Goal: Information Seeking & Learning: Check status

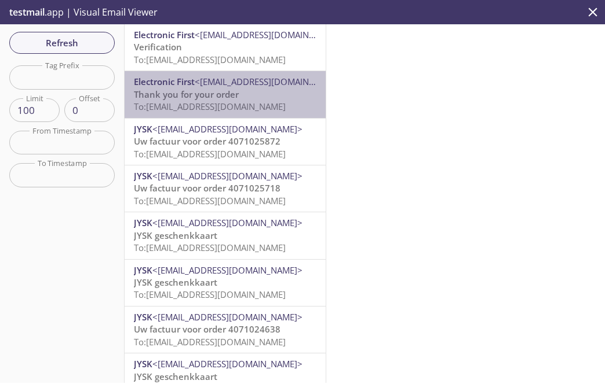
click at [226, 105] on span "To: [EMAIL_ADDRESS][DOMAIN_NAME]" at bounding box center [210, 107] width 152 height 12
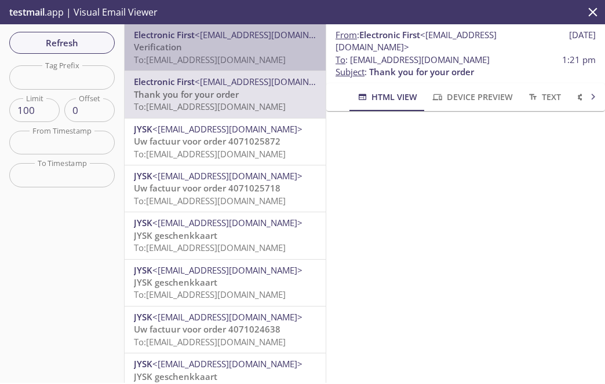
click at [250, 54] on span "To: [EMAIL_ADDRESS][DOMAIN_NAME]" at bounding box center [210, 60] width 152 height 12
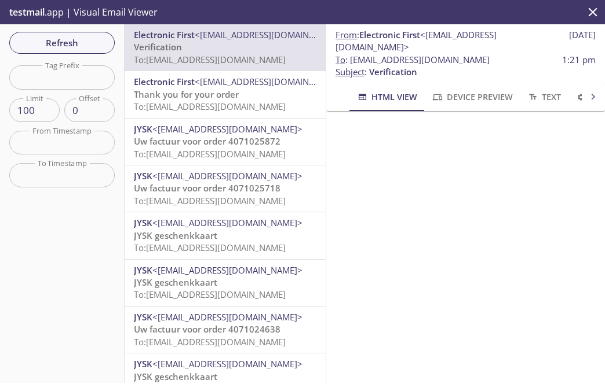
scroll to position [167, 0]
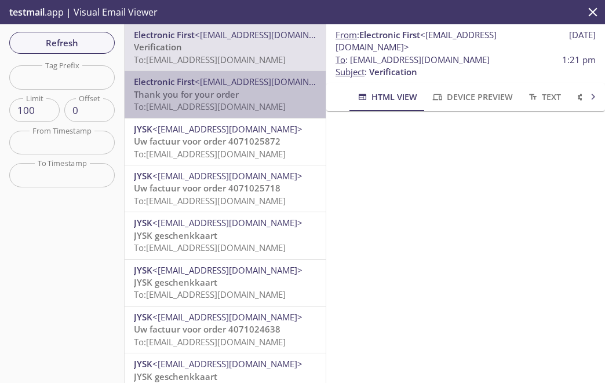
click at [268, 88] on span "Electronic First <[EMAIL_ADDRESS][DOMAIN_NAME]>" at bounding box center [225, 82] width 182 height 12
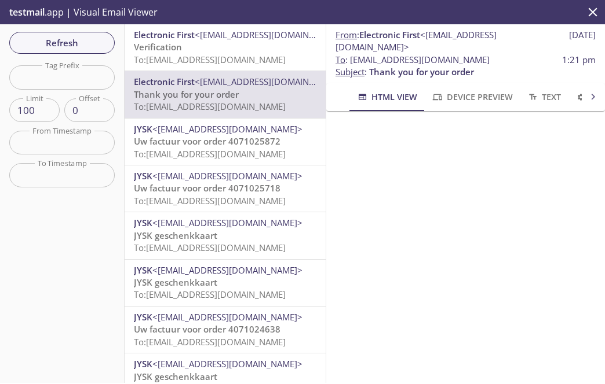
scroll to position [80, 0]
click at [230, 54] on span "To: [EMAIL_ADDRESS][DOMAIN_NAME]" at bounding box center [210, 60] width 152 height 12
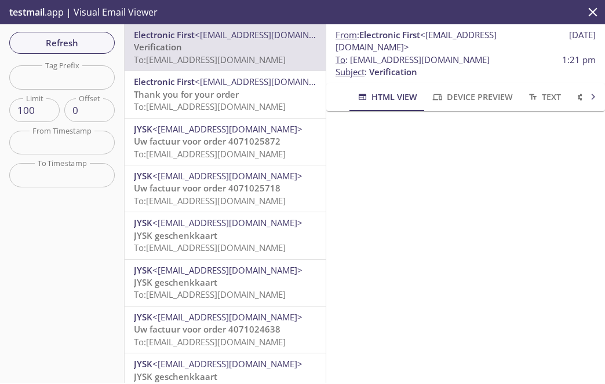
scroll to position [134, 0]
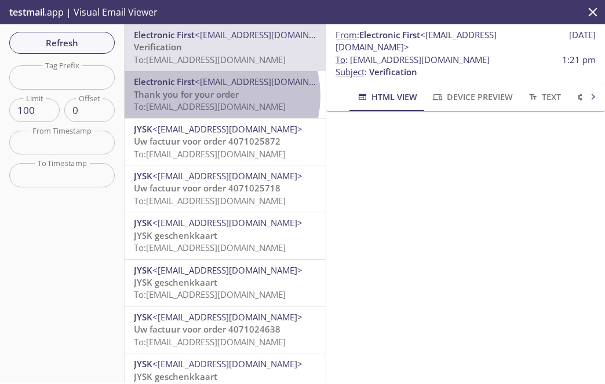
click at [217, 96] on span "Thank you for your order" at bounding box center [186, 95] width 105 height 12
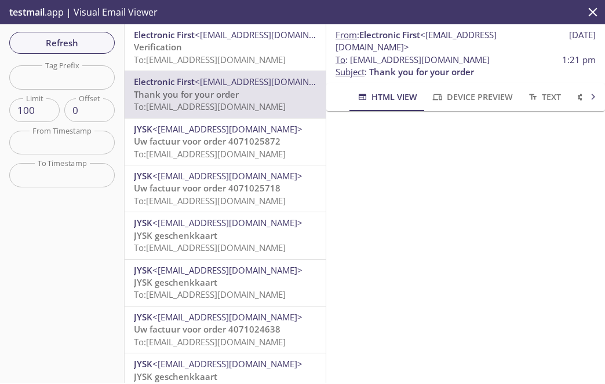
scroll to position [373, 0]
click at [94, 42] on span "Refresh" at bounding box center [62, 42] width 87 height 15
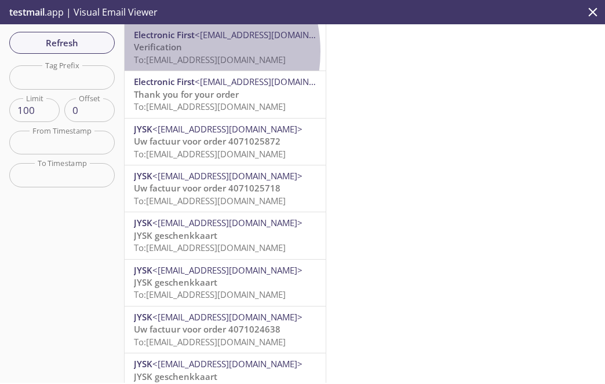
click at [178, 52] on span "Verification" at bounding box center [158, 47] width 48 height 12
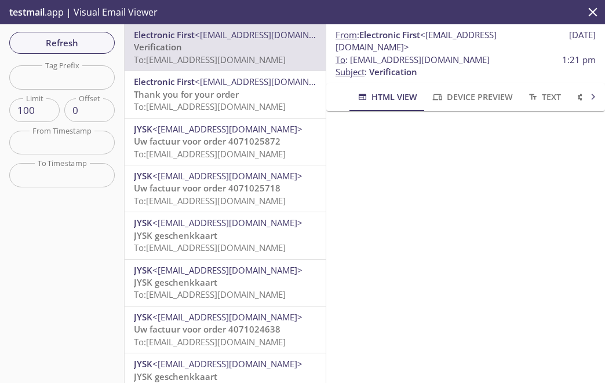
scroll to position [180, 0]
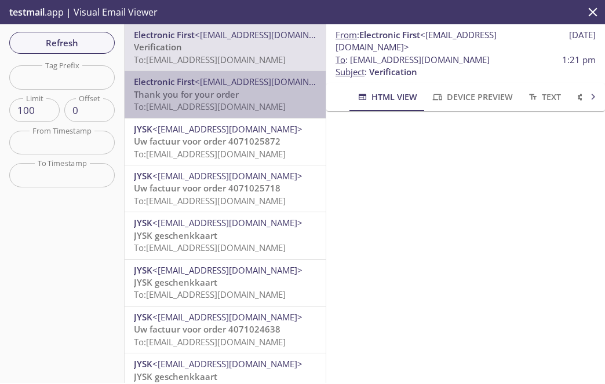
click at [276, 101] on p "Thank you for your order To: [EMAIL_ADDRESS][DOMAIN_NAME]" at bounding box center [225, 101] width 182 height 25
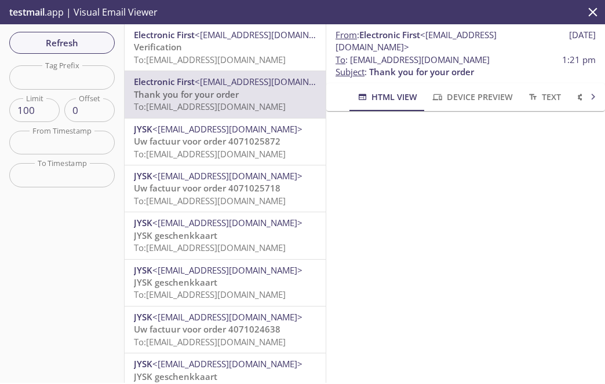
scroll to position [142, 0]
click at [82, 41] on span "Refresh" at bounding box center [62, 42] width 87 height 15
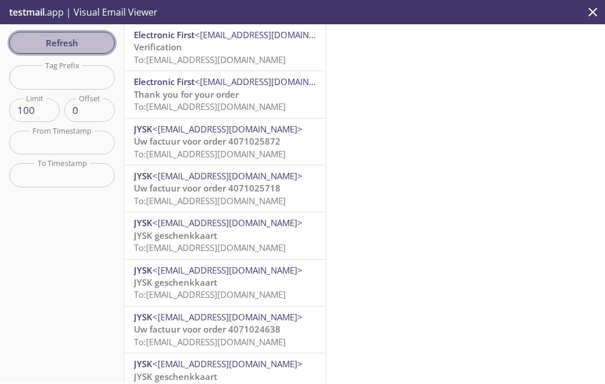
click at [99, 40] on span "Refresh" at bounding box center [62, 42] width 87 height 15
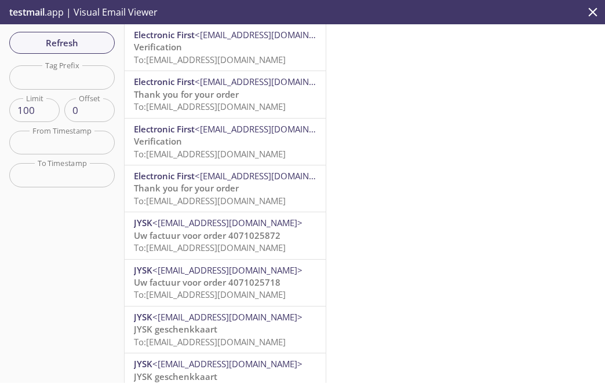
click at [208, 107] on span "To: [EMAIL_ADDRESS][DOMAIN_NAME]" at bounding box center [210, 107] width 152 height 12
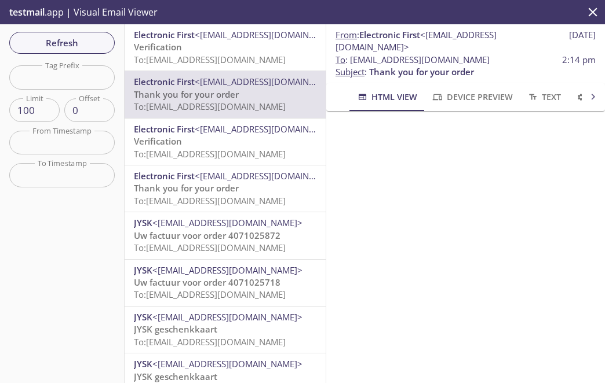
scroll to position [255, 0]
click at [255, 83] on span "<[EMAIL_ADDRESS][DOMAIN_NAME]>" at bounding box center [270, 82] width 150 height 12
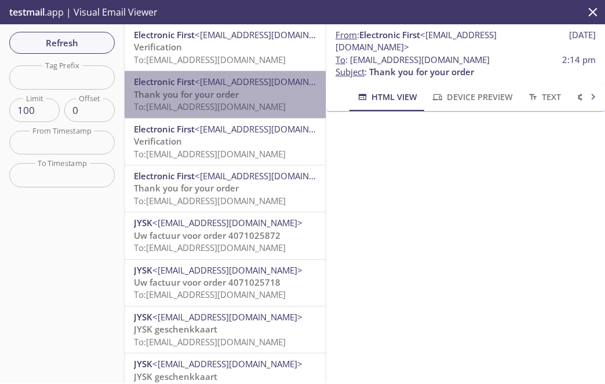
click at [257, 82] on span "<[EMAIL_ADDRESS][DOMAIN_NAME]>" at bounding box center [270, 82] width 150 height 12
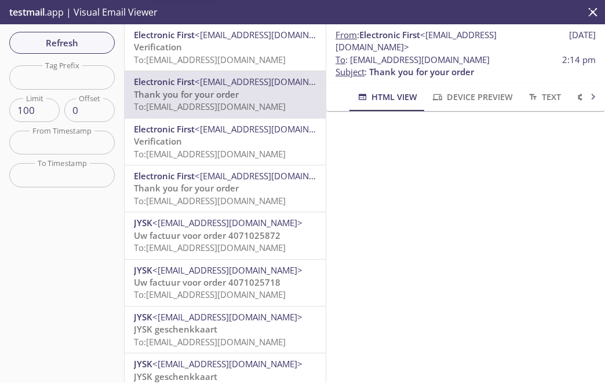
click at [214, 56] on span "To: [EMAIL_ADDRESS][DOMAIN_NAME]" at bounding box center [210, 60] width 152 height 12
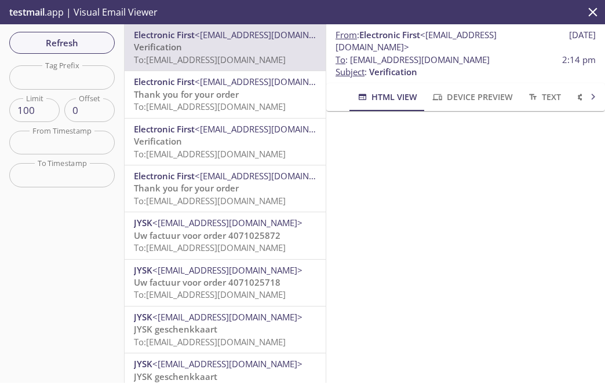
scroll to position [208, 0]
click at [191, 91] on span "Thank you for your order" at bounding box center [186, 95] width 105 height 12
